Goal: Check status: Check status

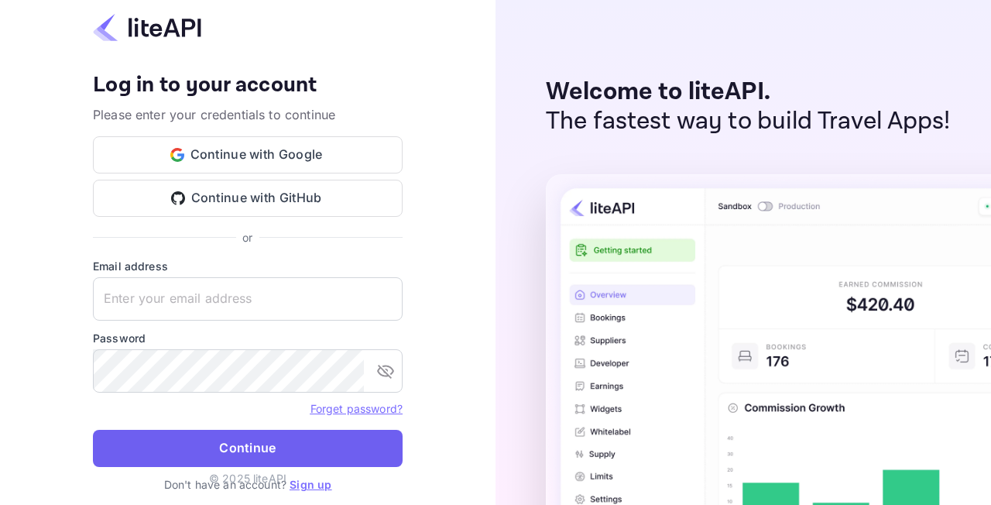
type input "adminpassword_support@yandex-team.ru"
click at [249, 449] on button "Continue" at bounding box center [248, 448] width 310 height 37
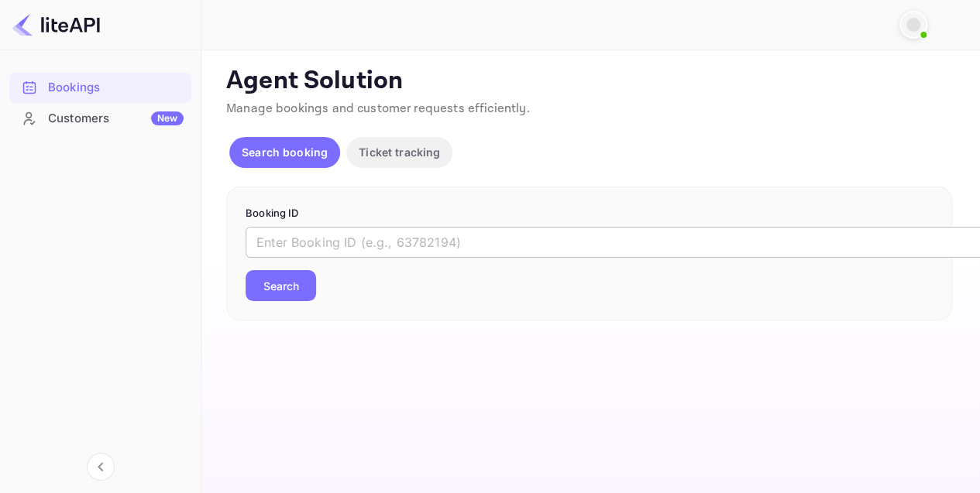
click at [378, 246] on input "text" at bounding box center [633, 242] width 775 height 31
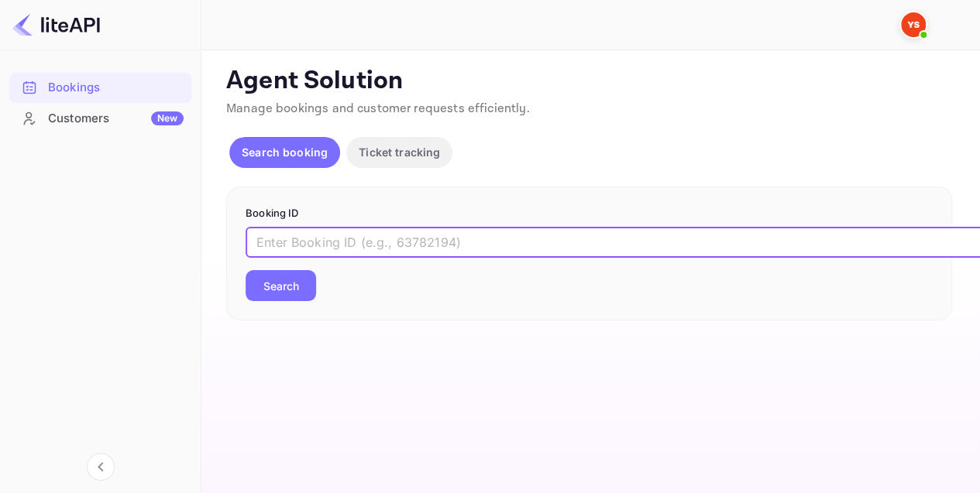
paste input "9224942"
type input "9224942"
click at [284, 285] on button "Search" at bounding box center [281, 285] width 70 height 31
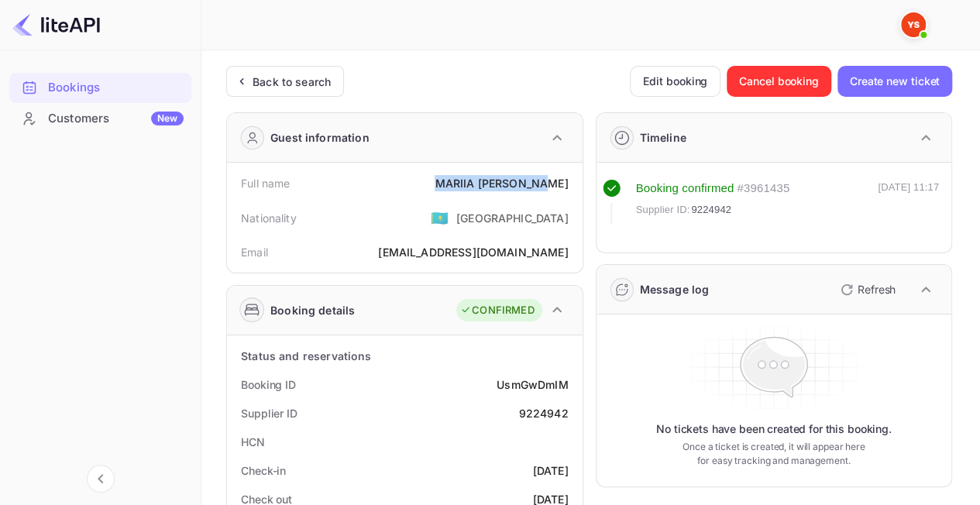
drag, startPoint x: 459, startPoint y: 185, endPoint x: 575, endPoint y: 185, distance: 116.2
click at [575, 185] on div "Full name [PERSON_NAME]" at bounding box center [404, 183] width 343 height 29
copy div "[PERSON_NAME]"
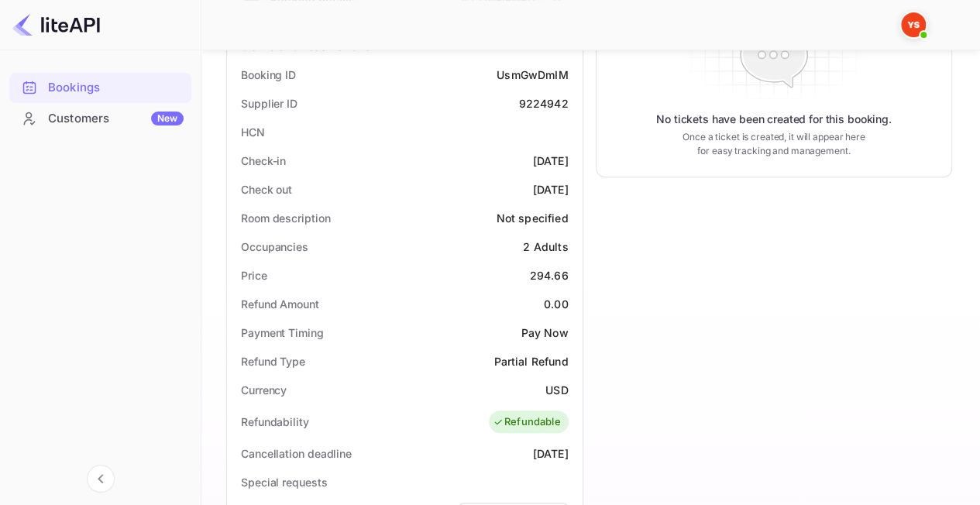
scroll to position [387, 0]
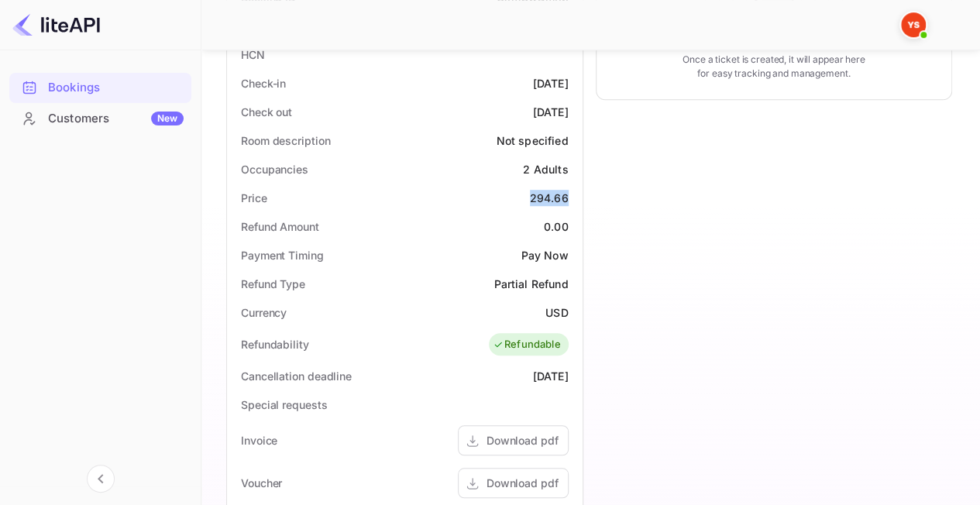
drag, startPoint x: 531, startPoint y: 197, endPoint x: 550, endPoint y: 190, distance: 19.9
click at [575, 198] on div "Price 294.66" at bounding box center [404, 198] width 343 height 29
copy div "294.66"
drag, startPoint x: 349, startPoint y: 156, endPoint x: 367, endPoint y: 130, distance: 31.8
click at [350, 157] on div "Occupancies 2 Adults" at bounding box center [404, 169] width 343 height 29
